Goal: Information Seeking & Learning: Learn about a topic

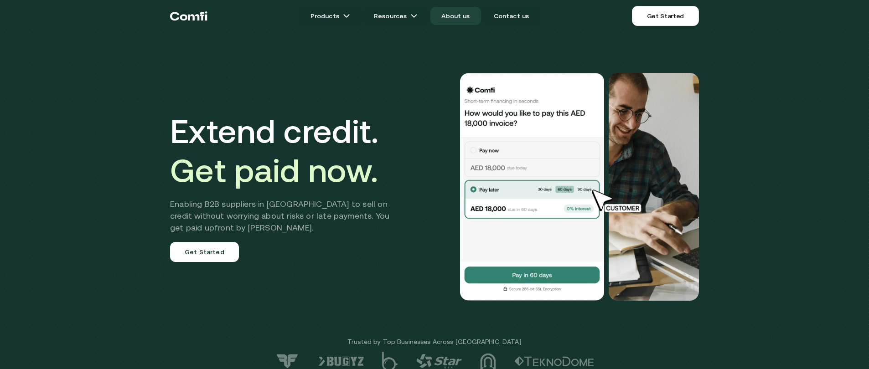
click at [473, 20] on link "About us" at bounding box center [455, 16] width 50 height 18
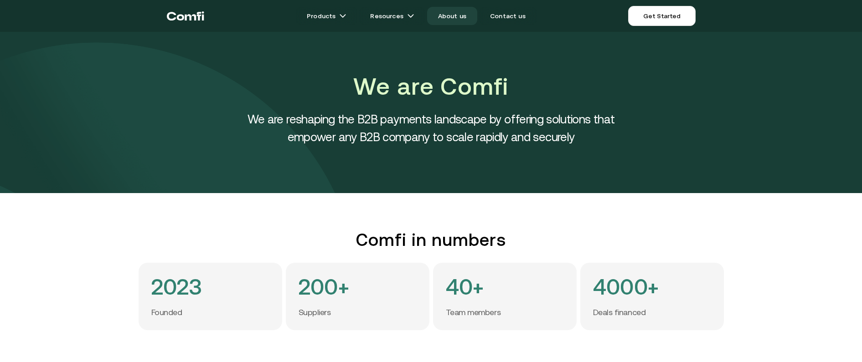
click at [460, 20] on link "About us" at bounding box center [452, 16] width 50 height 18
click at [511, 20] on link "Contact us" at bounding box center [507, 16] width 57 height 18
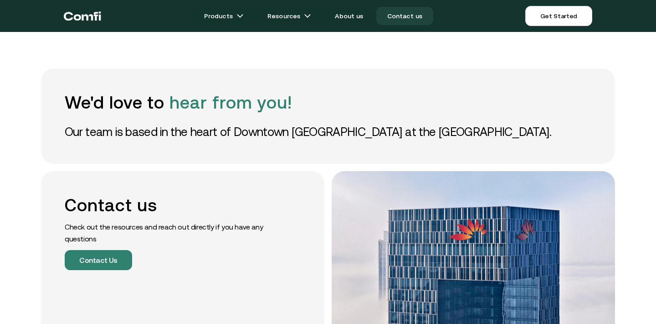
click at [77, 17] on icon "Return to the top of the Comfi home page" at bounding box center [82, 15] width 37 height 27
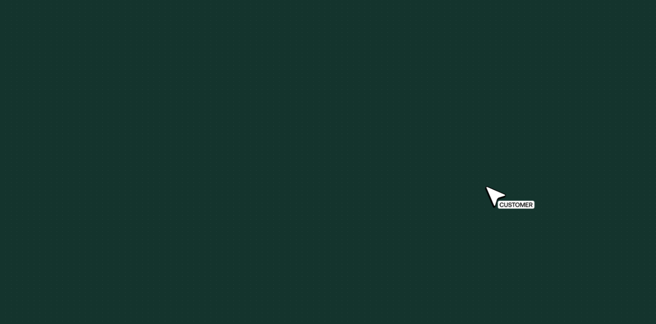
click at [348, 19] on link "About us" at bounding box center [349, 16] width 50 height 18
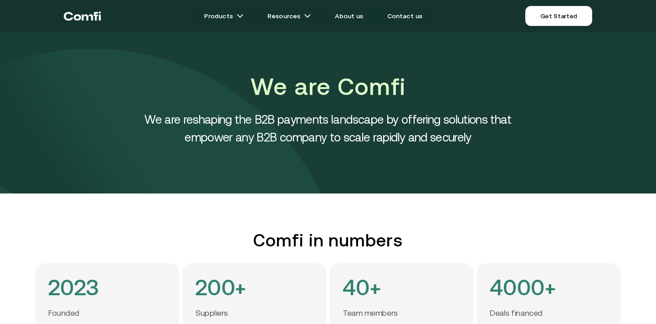
click at [93, 19] on icon "Return to the top of the Comfi home page" at bounding box center [87, 17] width 11 height 6
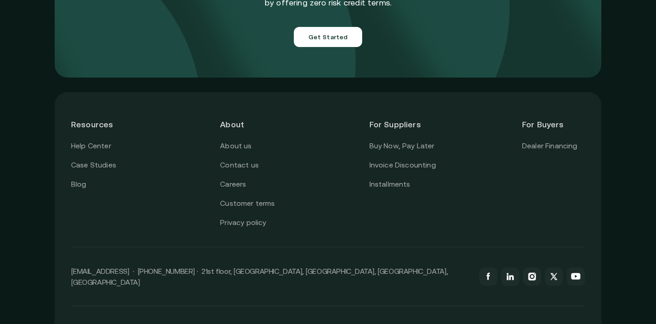
scroll to position [3271, 0]
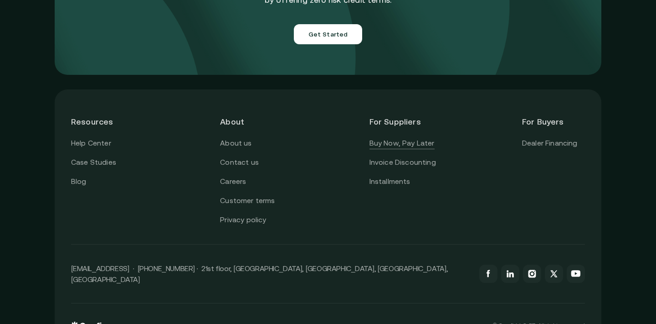
click at [422, 137] on link "Buy Now, Pay Later" at bounding box center [402, 143] width 65 height 12
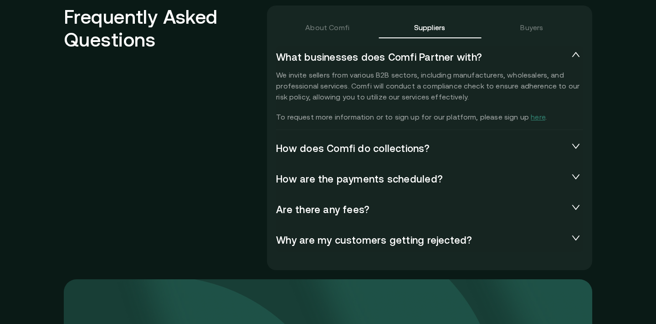
scroll to position [2016, 0]
click at [414, 204] on span "Are there any fees?" at bounding box center [422, 209] width 293 height 13
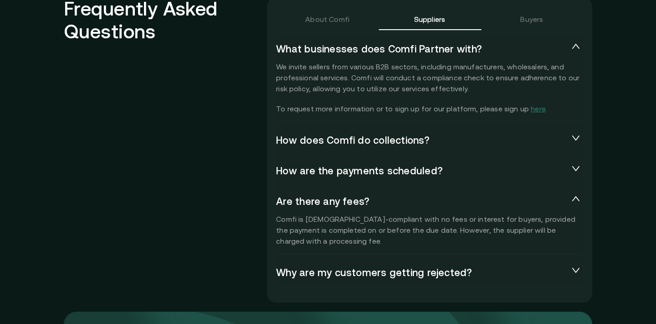
scroll to position [2024, 0]
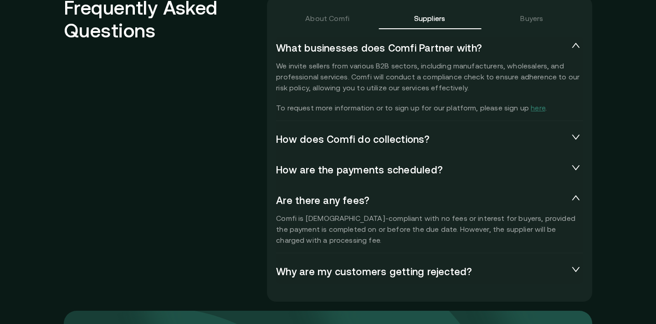
click at [559, 170] on span "How are the payments scheduled?" at bounding box center [422, 170] width 293 height 13
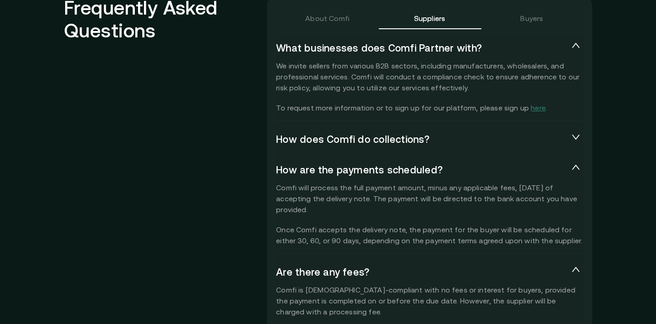
click at [561, 170] on span "How are the payments scheduled?" at bounding box center [422, 170] width 293 height 13
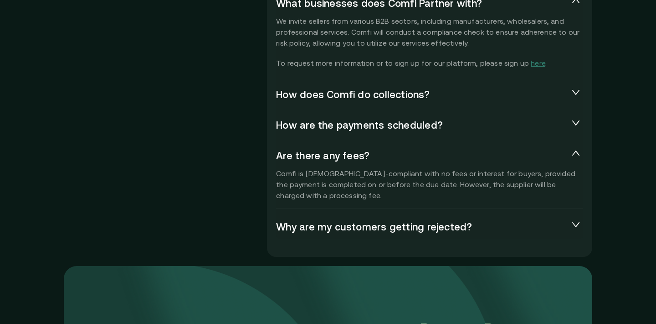
scroll to position [2071, 0]
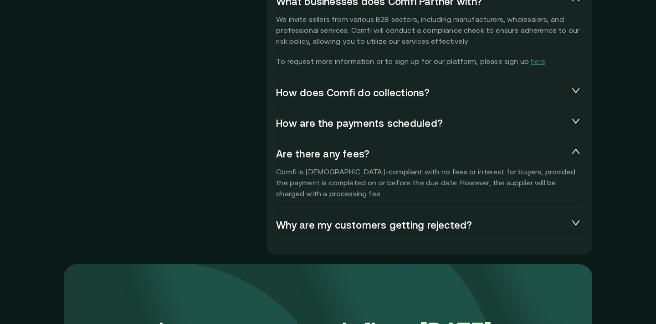
click at [577, 222] on icon "collapsed" at bounding box center [576, 222] width 9 height 9
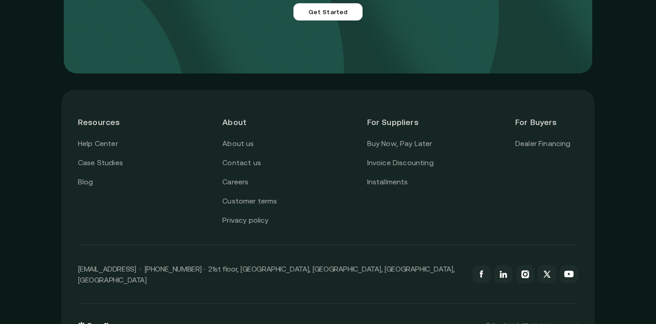
scroll to position [2588, 0]
click at [419, 157] on link "Invoice Discounting" at bounding box center [400, 163] width 67 height 12
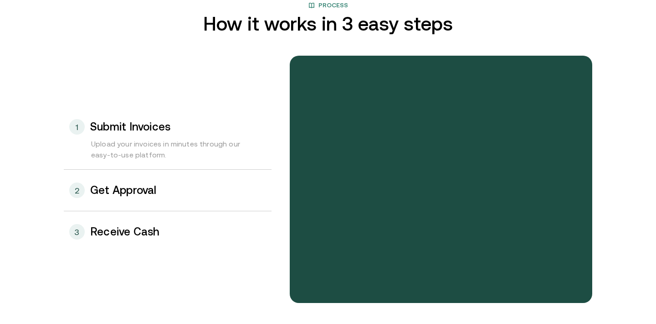
scroll to position [945, 0]
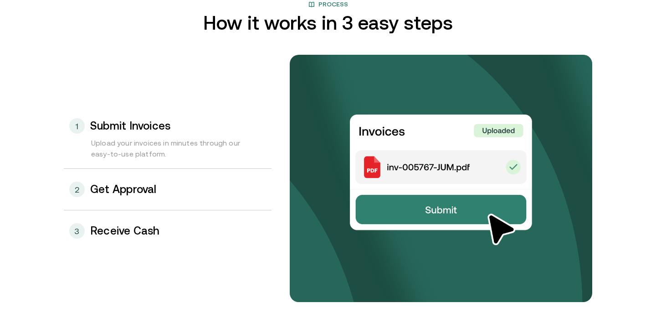
click at [129, 195] on div "2 Get Approval" at bounding box center [168, 189] width 208 height 41
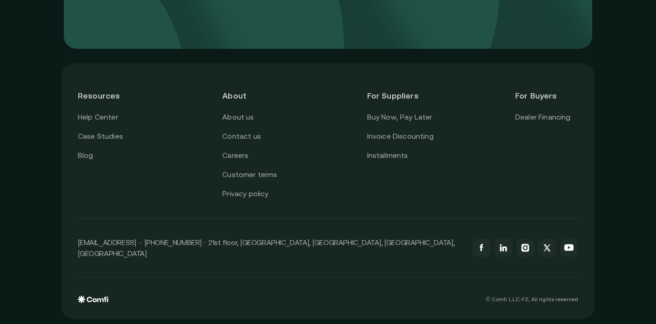
scroll to position [2650, 0]
click at [389, 155] on link "Installments" at bounding box center [387, 156] width 41 height 12
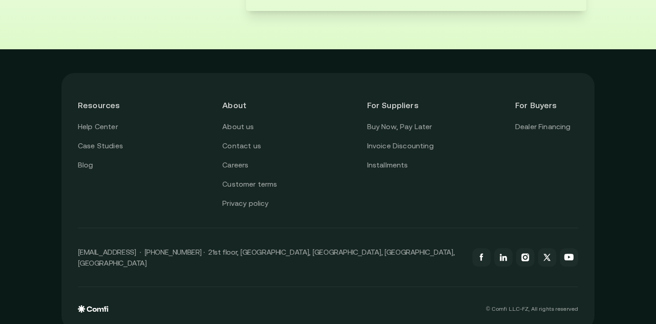
scroll to position [1800, 0]
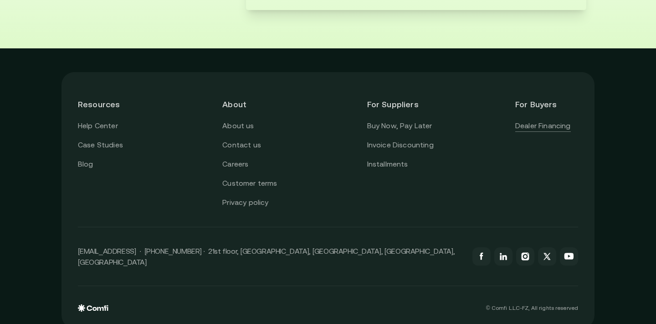
drag, startPoint x: 552, startPoint y: 122, endPoint x: 533, endPoint y: 121, distance: 18.3
click at [388, 129] on link "Buy Now, Pay Later" at bounding box center [399, 126] width 65 height 12
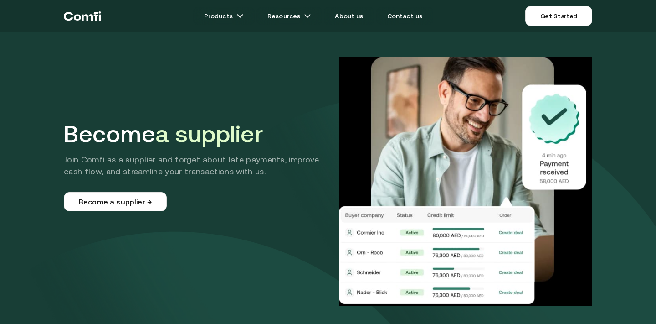
click at [161, 115] on div "Become a supplier Join Comfi as a supplier and forget about late payments, impr…" at bounding box center [328, 181] width 529 height 249
click at [352, 5] on nav "Products Resources About us Contact us Get Started Menu Close" at bounding box center [328, 16] width 547 height 32
click at [352, 15] on link "About us" at bounding box center [349, 16] width 50 height 18
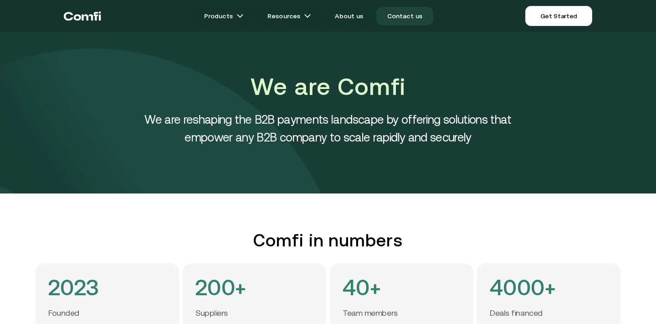
click at [408, 12] on link "Contact us" at bounding box center [405, 16] width 57 height 18
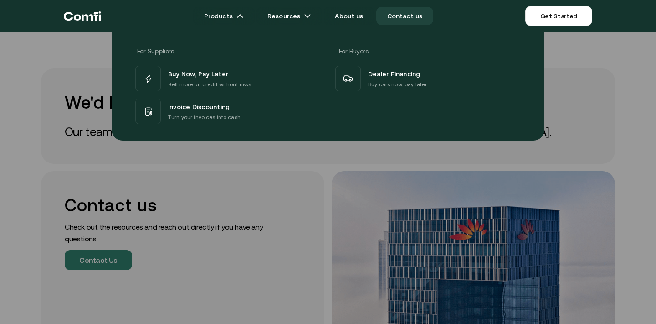
click at [603, 128] on div "For Suppliers For Buyers Buy Now, Pay Later Sell more on credit without risks I…" at bounding box center [328, 82] width 656 height 115
